Goal: Transaction & Acquisition: Purchase product/service

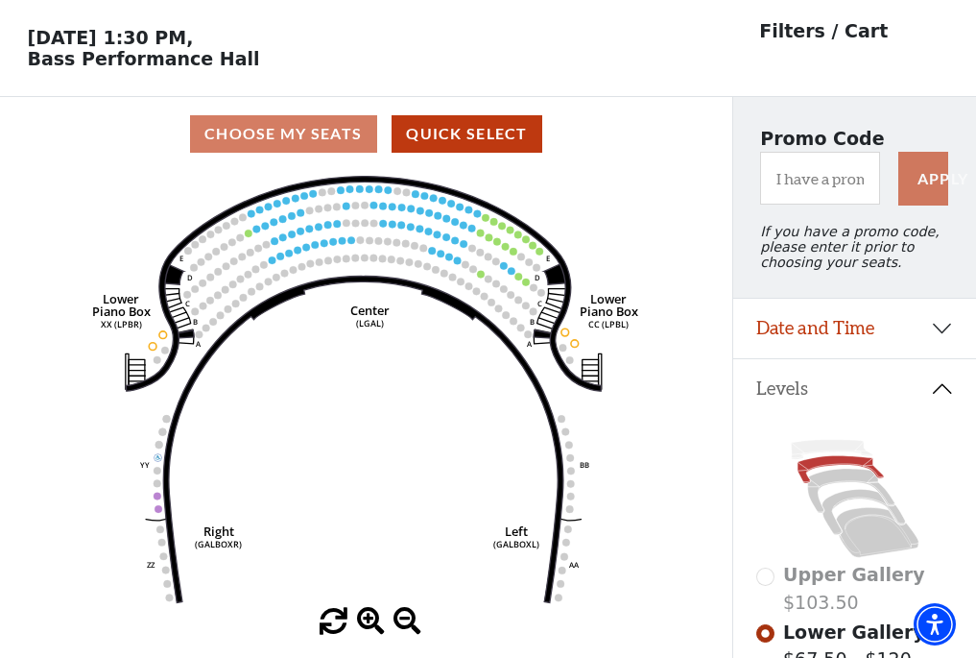
scroll to position [89, 0]
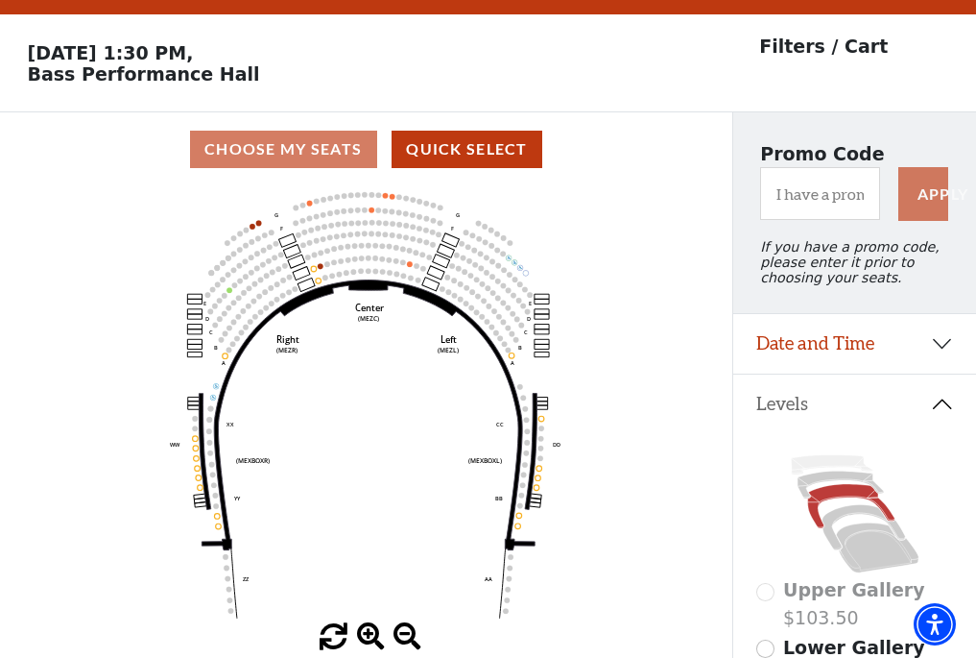
scroll to position [89, 0]
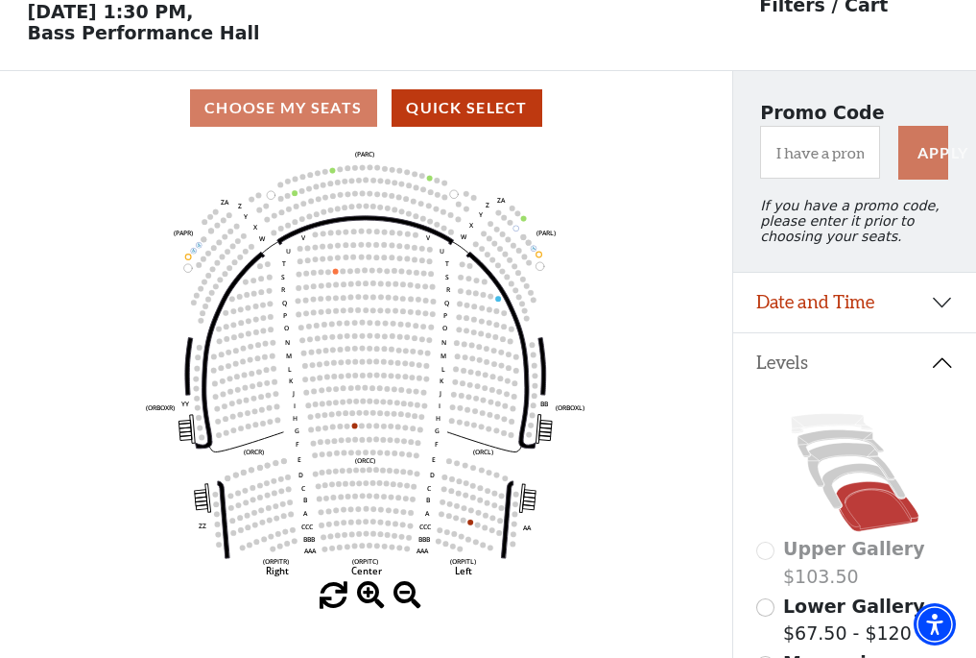
scroll to position [89, 0]
